Goal: Task Accomplishment & Management: Use online tool/utility

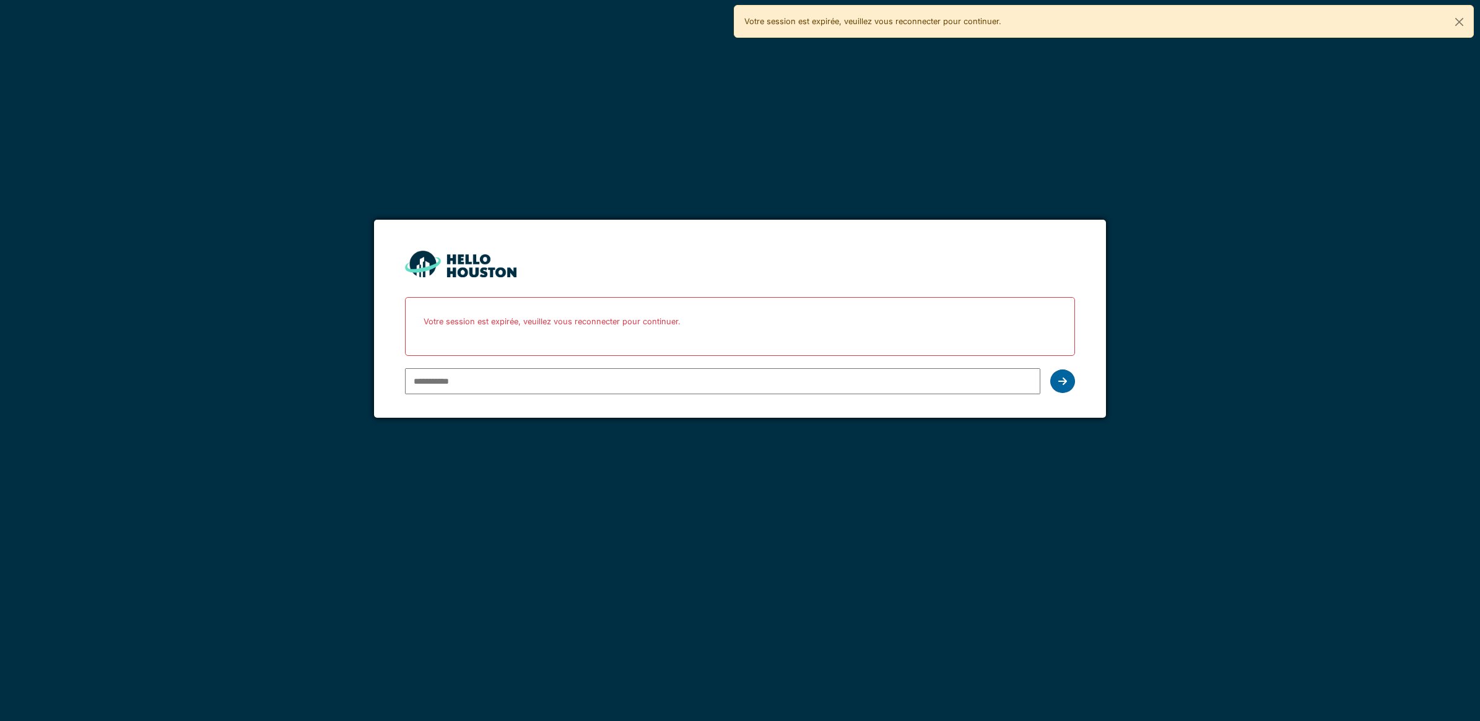
type input "**********"
click at [1063, 382] on icon at bounding box center [1062, 381] width 9 height 10
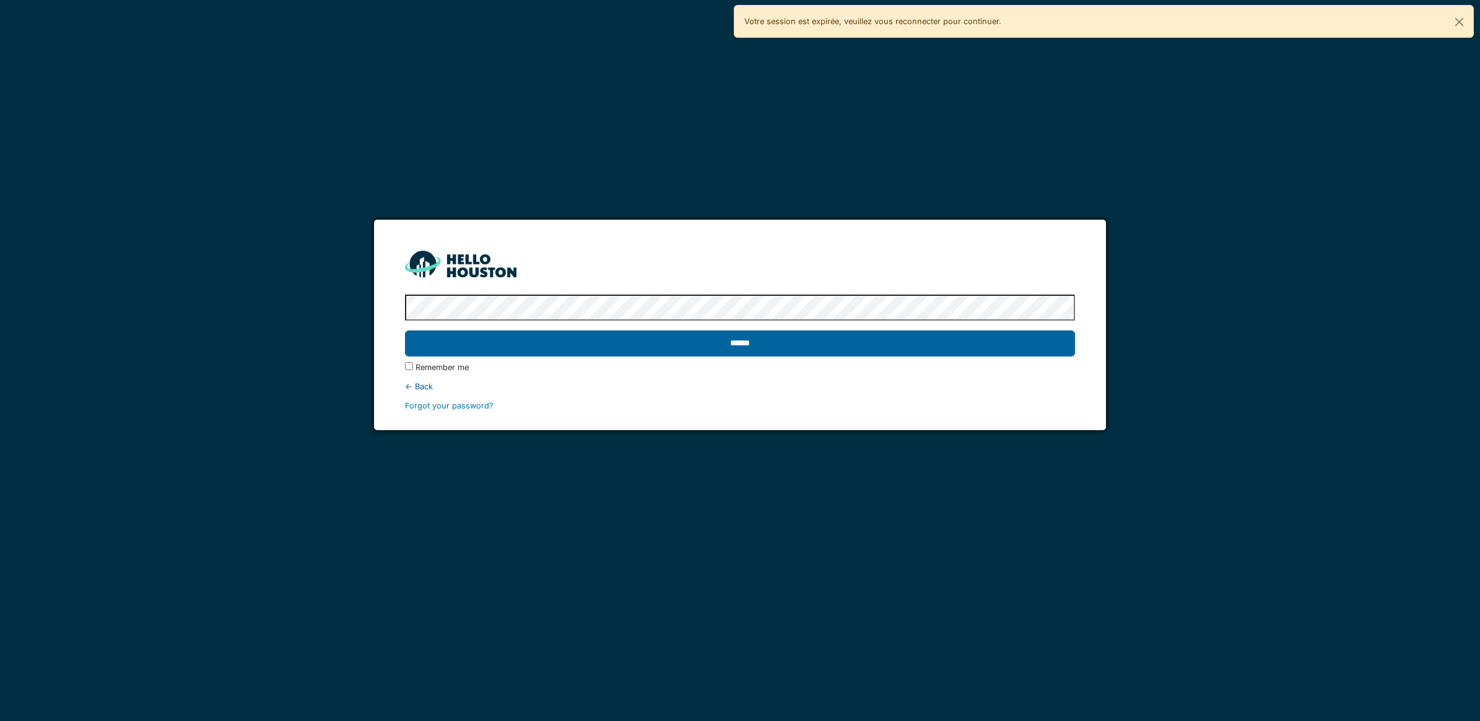
click at [627, 342] on input "******" at bounding box center [740, 344] width 670 height 26
